Goal: Information Seeking & Learning: Understand process/instructions

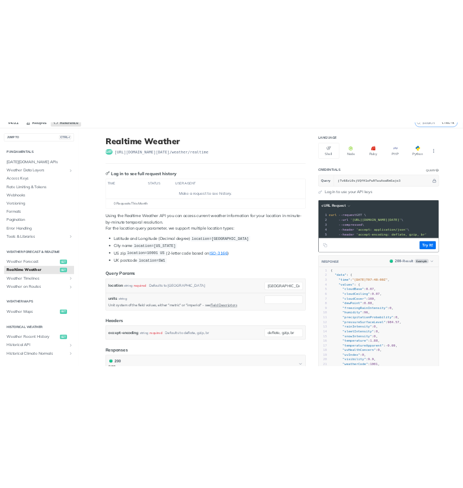
scroll to position [51, 0]
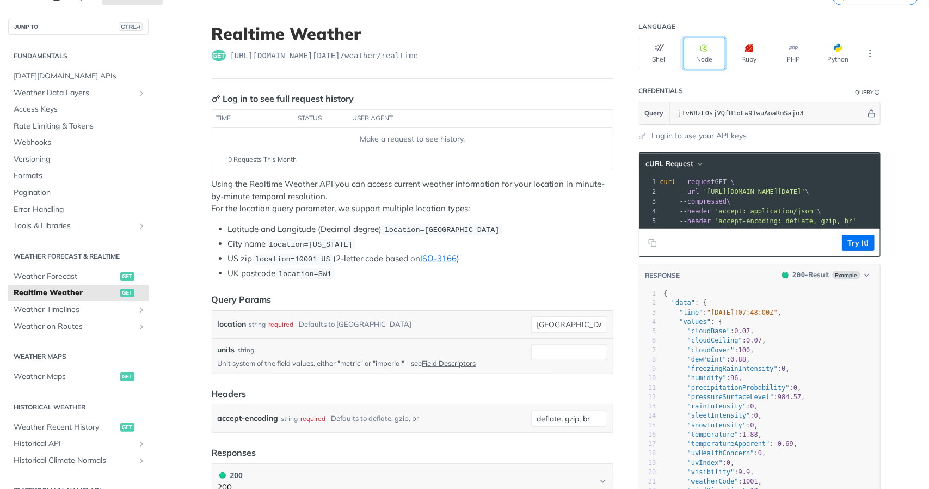
click at [703, 57] on button "Node" at bounding box center [705, 54] width 42 height 32
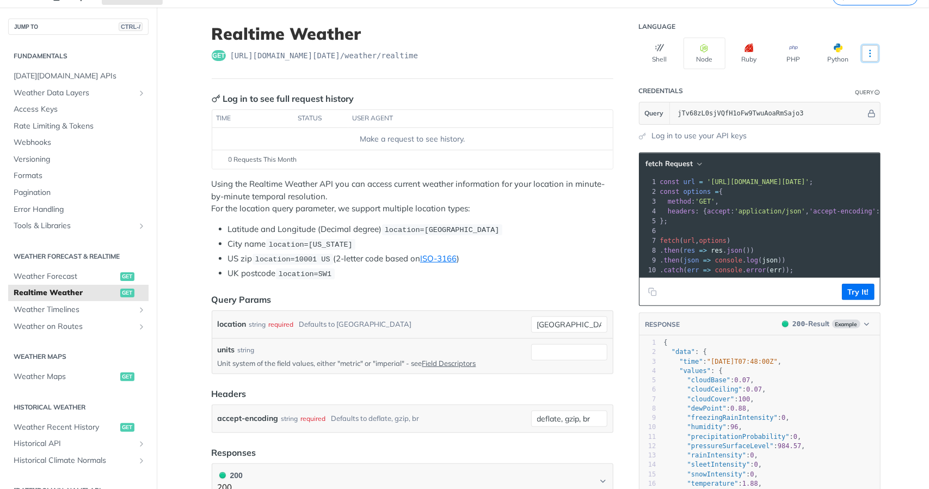
click at [866, 50] on icon "More ellipsis" at bounding box center [871, 53] width 10 height 10
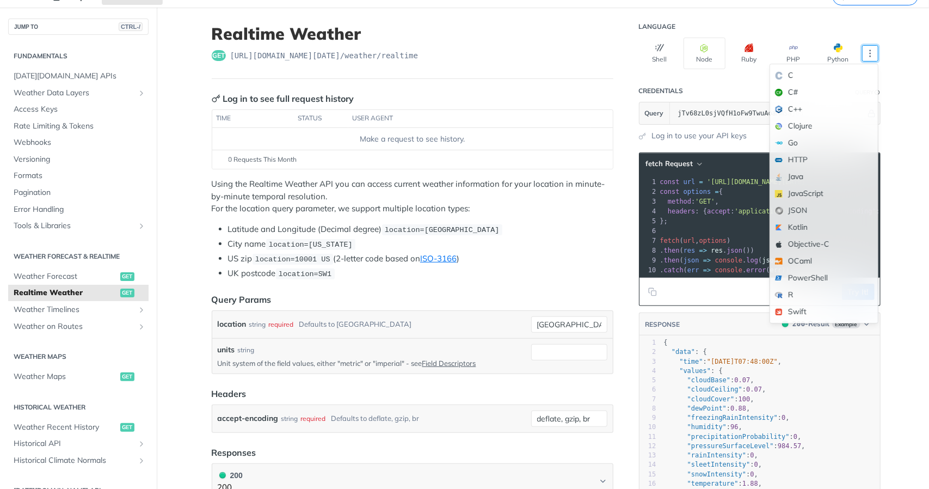
click at [534, 101] on header "Log in to see full request history" at bounding box center [413, 98] width 402 height 13
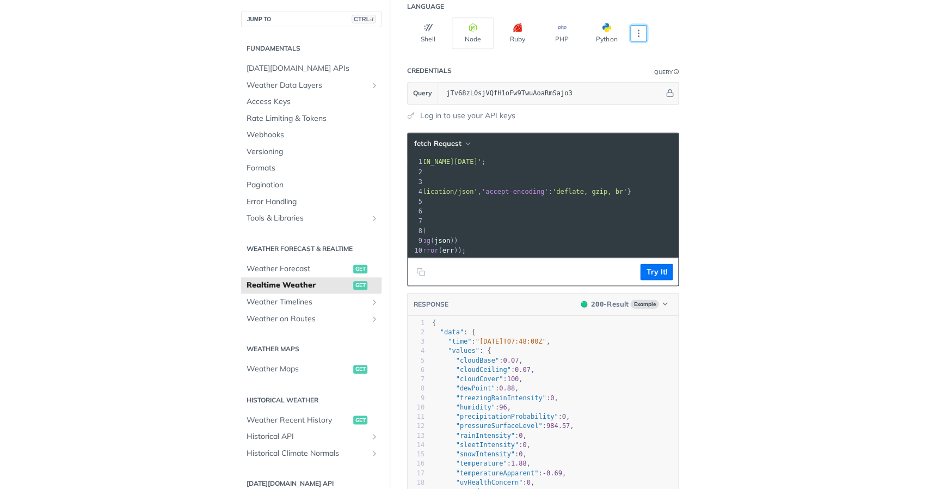
scroll to position [0, 0]
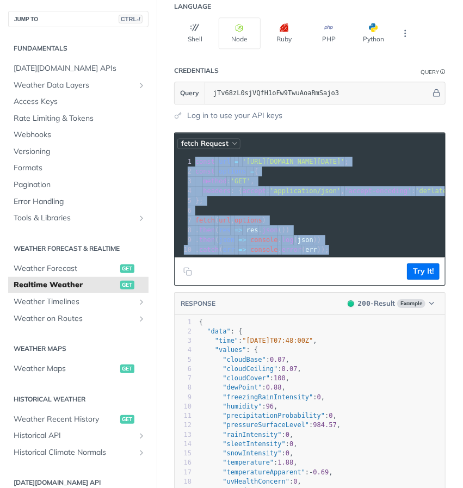
drag, startPoint x: 328, startPoint y: 226, endPoint x: 191, endPoint y: 124, distance: 170.7
click at [191, 132] on div "fetch Request 1 const url = '[URL][DOMAIN_NAME][DATE]' ; 2 const options = { 3 …" at bounding box center [310, 209] width 272 height 154
copy div "const url = '[URL][DOMAIN_NAME][DATE]' ; 2 const options = { 3 method : 'GET' ,…"
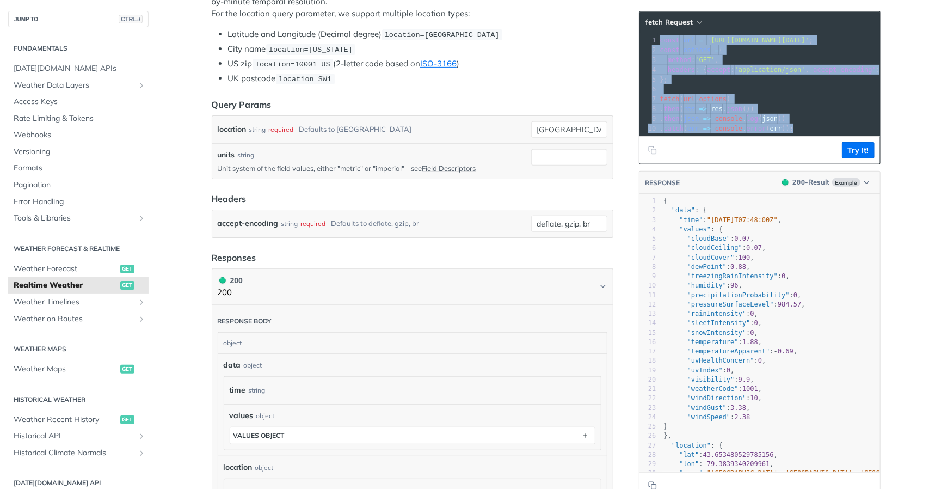
scroll to position [246, 0]
click at [77, 271] on span "Weather Forecast" at bounding box center [66, 269] width 104 height 11
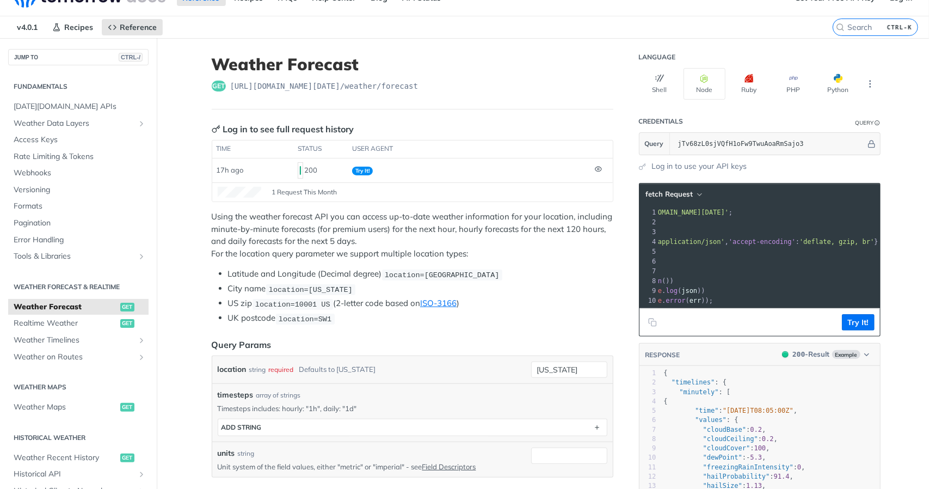
drag, startPoint x: 678, startPoint y: 211, endPoint x: 808, endPoint y: 213, distance: 130.1
click at [729, 213] on span "'[URL][DOMAIN_NAME][DATE]'" at bounding box center [678, 213] width 102 height 8
copy span "'[URL][DOMAIN_NAME][DATE]"
